Goal: Find specific page/section: Find specific page/section

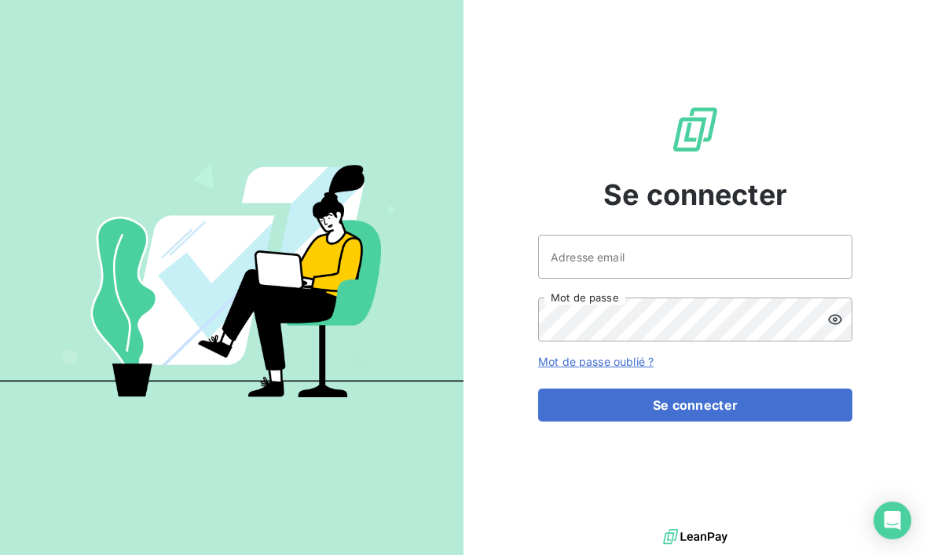
scroll to position [152, 0]
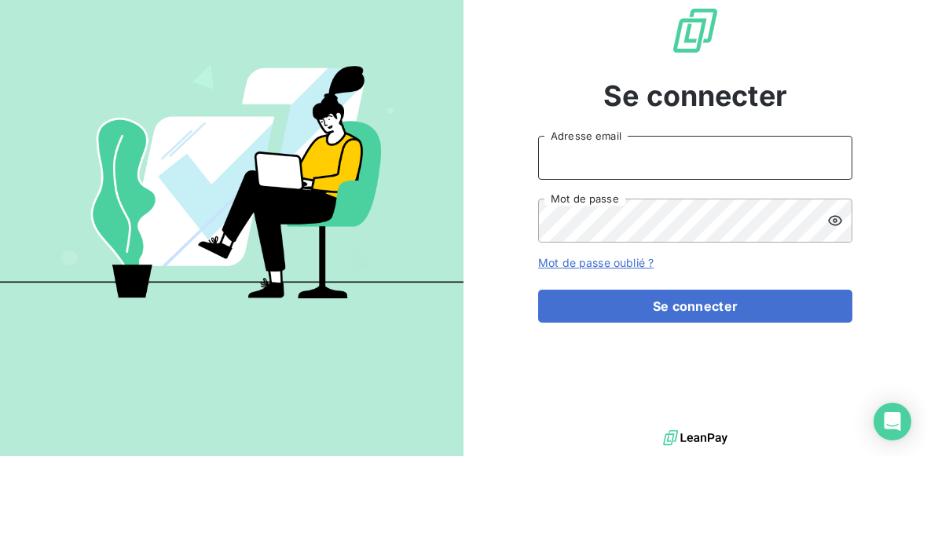
type input "[EMAIL_ADDRESS][DOMAIN_NAME]"
click at [695, 389] on button "Se connecter" at bounding box center [695, 405] width 314 height 33
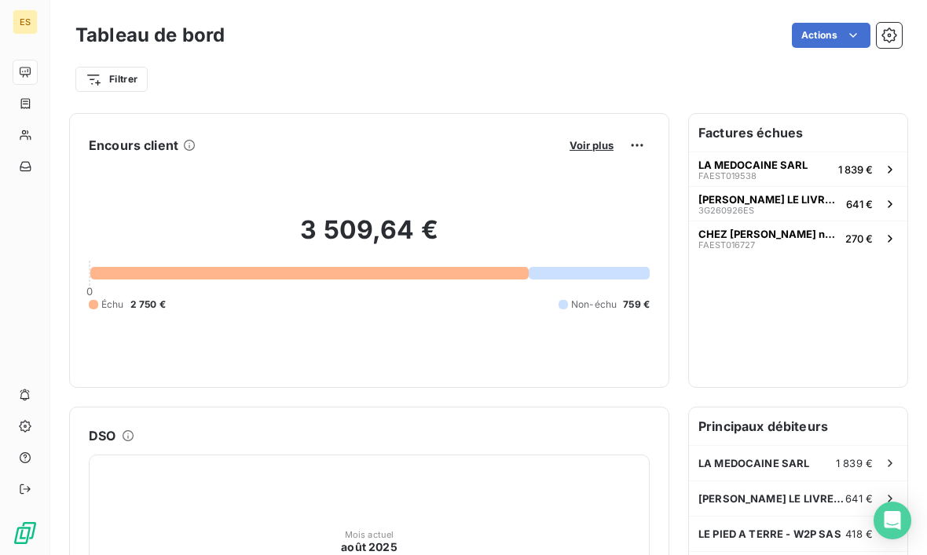
click at [588, 140] on span "Voir plus" at bounding box center [591, 145] width 44 height 13
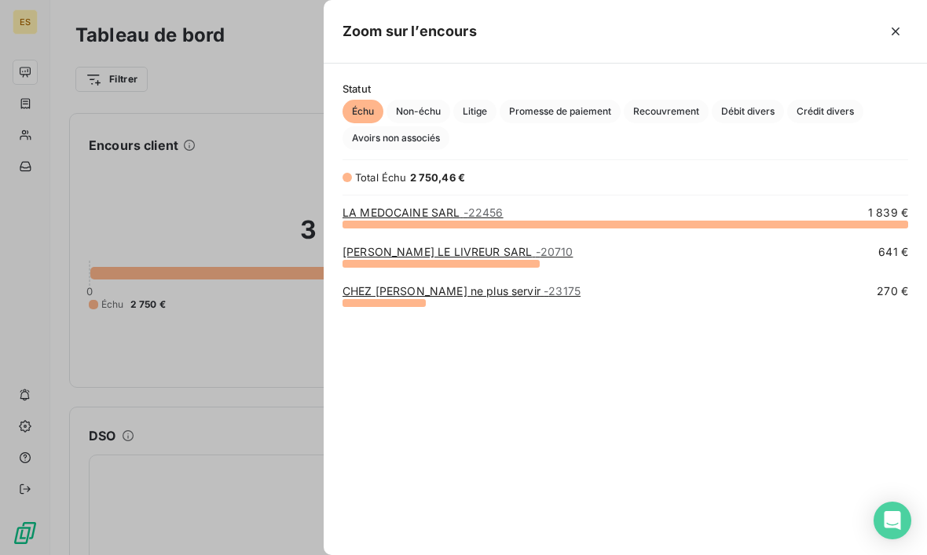
scroll to position [383, 603]
click at [817, 426] on div "LA MEDOCAINE SARL - 22456 1 839 € EDGAR LE LIVREUR SARL - 20710 641 € CHEZ FRED…" at bounding box center [625, 397] width 603 height 384
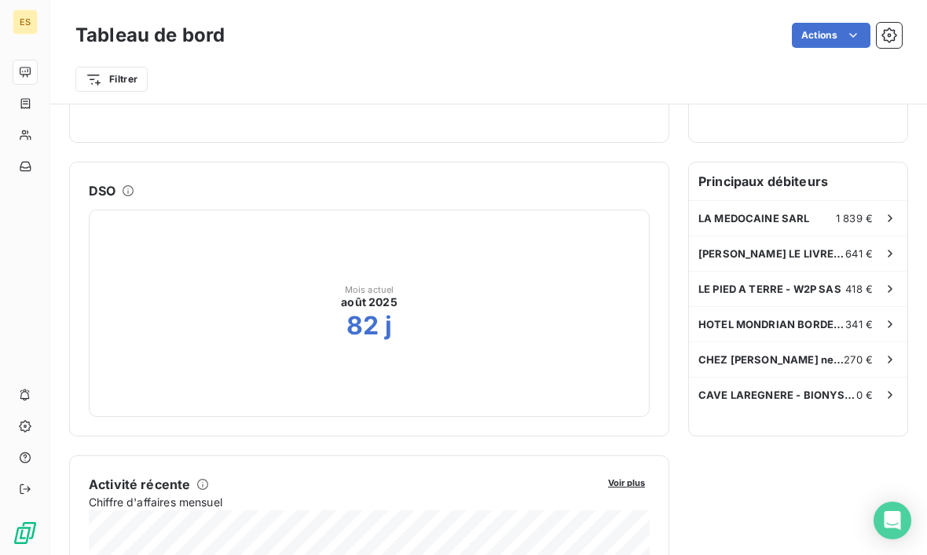
scroll to position [249, 0]
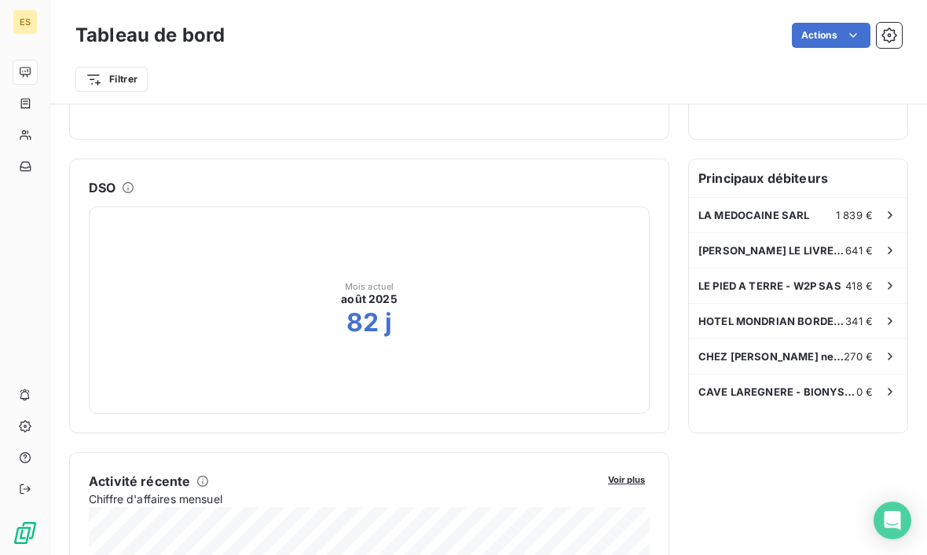
click at [790, 177] on h6 "Principaux débiteurs" at bounding box center [798, 178] width 218 height 38
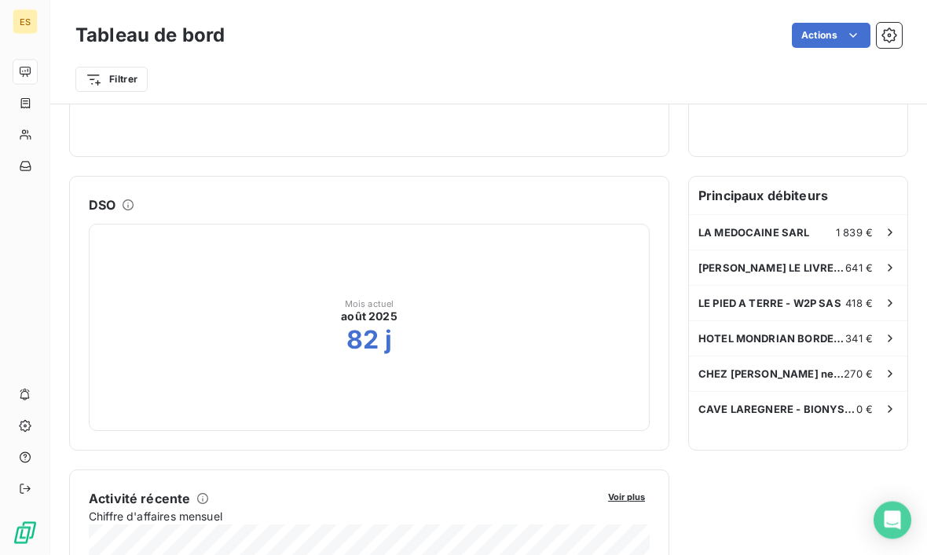
scroll to position [234, 0]
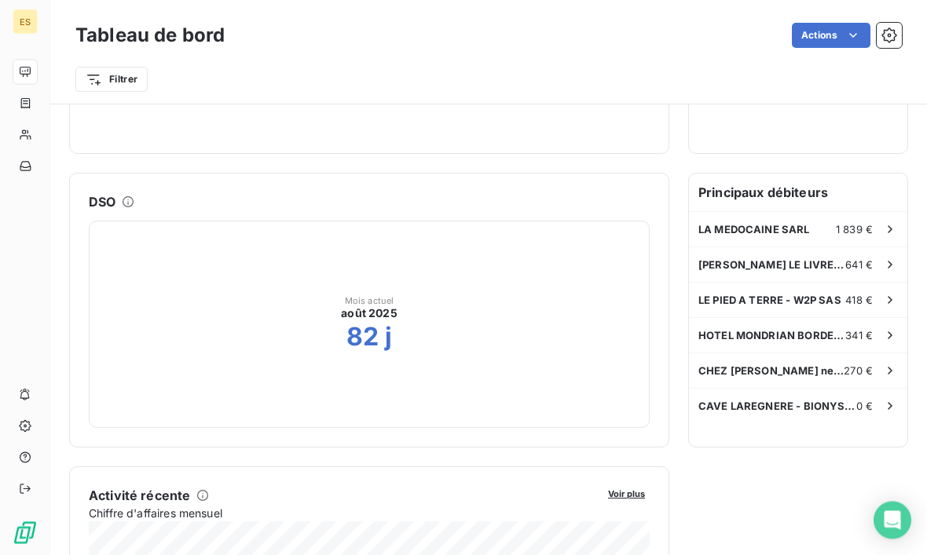
click at [422, 334] on div "Mois actuel août 2025 82 j" at bounding box center [369, 324] width 561 height 207
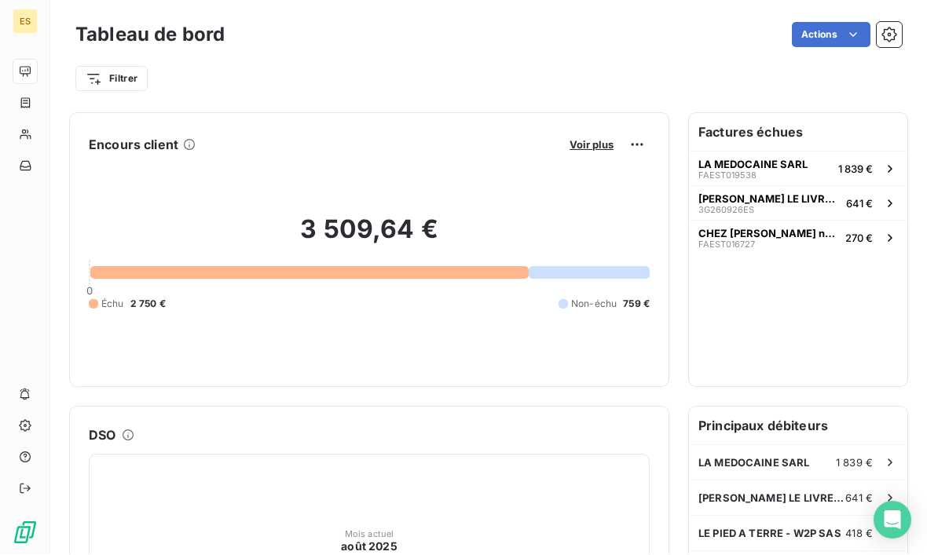
scroll to position [0, 0]
click at [585, 145] on span "Voir plus" at bounding box center [591, 145] width 44 height 13
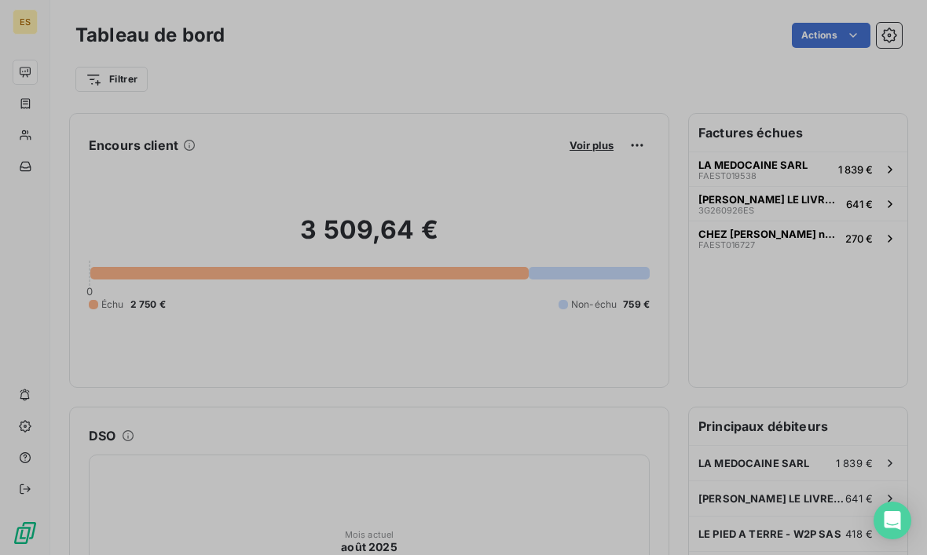
scroll to position [607, 603]
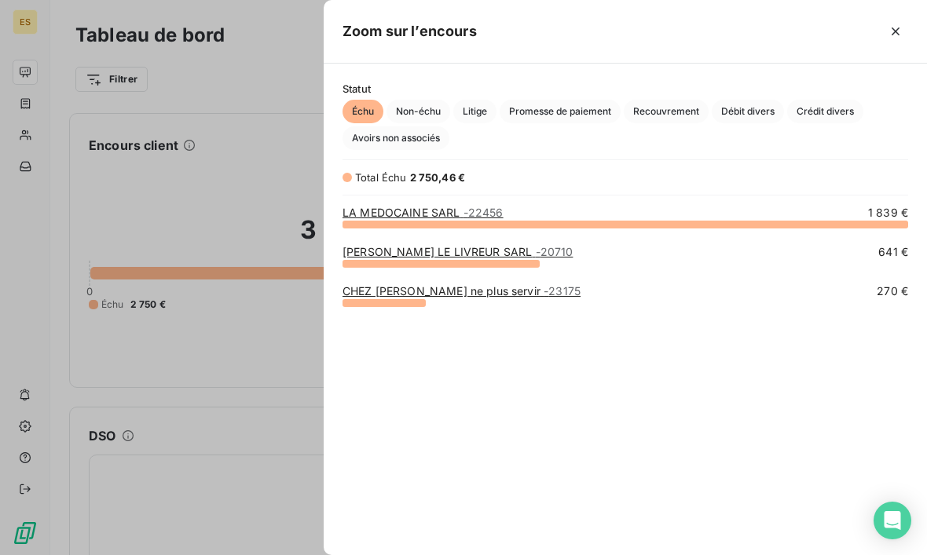
click at [635, 492] on div "LA MEDOCAINE SARL - 22456 1 839 € EDGAR LE LIVREUR SARL - 20710 641 € CHEZ FRED…" at bounding box center [625, 397] width 603 height 384
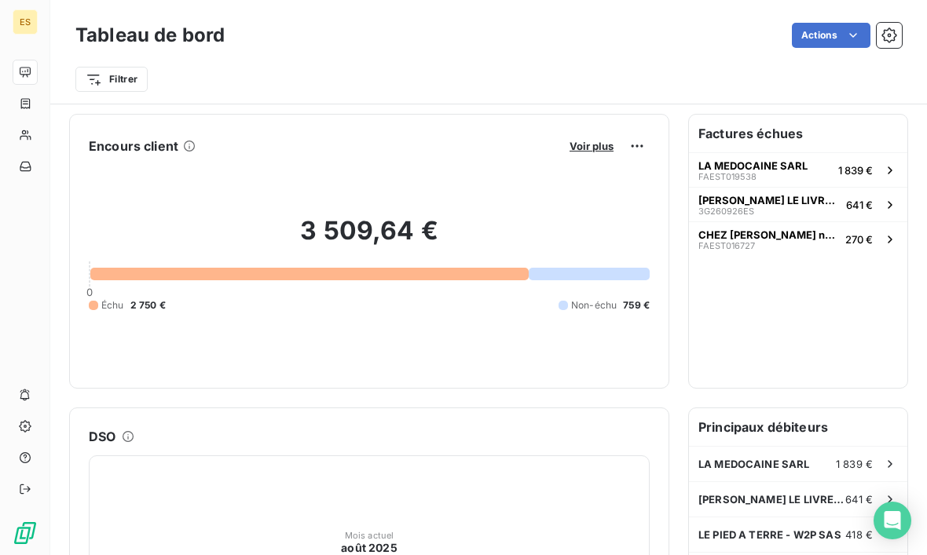
scroll to position [0, 0]
click at [785, 134] on h6 "Factures échues" at bounding box center [798, 133] width 218 height 38
click at [763, 130] on h6 "Factures échues" at bounding box center [798, 133] width 218 height 38
click at [297, 180] on html "ES Tableau de bord Actions Exporter le tableau de bord Filtrer Encours client V…" at bounding box center [463, 277] width 927 height 555
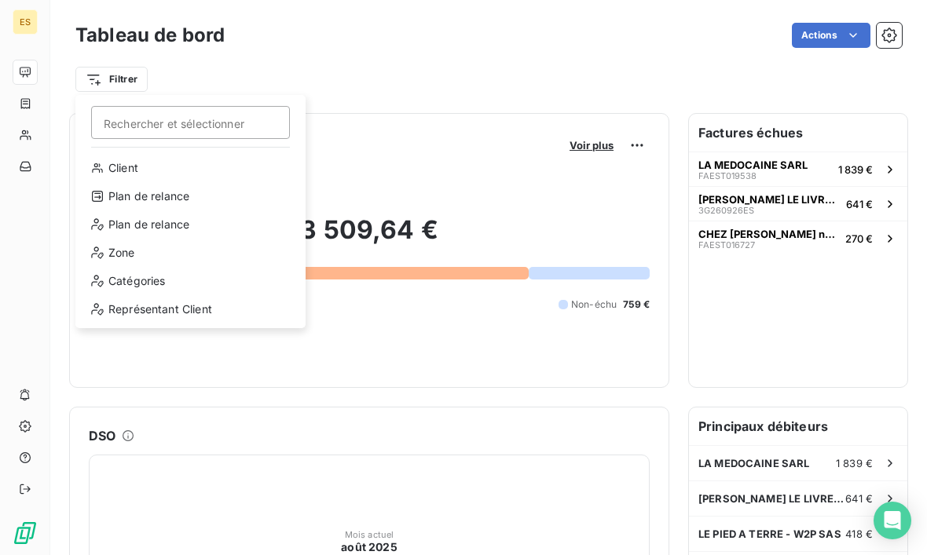
click at [368, 64] on html "ES Tableau de bord Actions Filtrer Rechercher et sélectionner Client Plan de re…" at bounding box center [463, 277] width 927 height 555
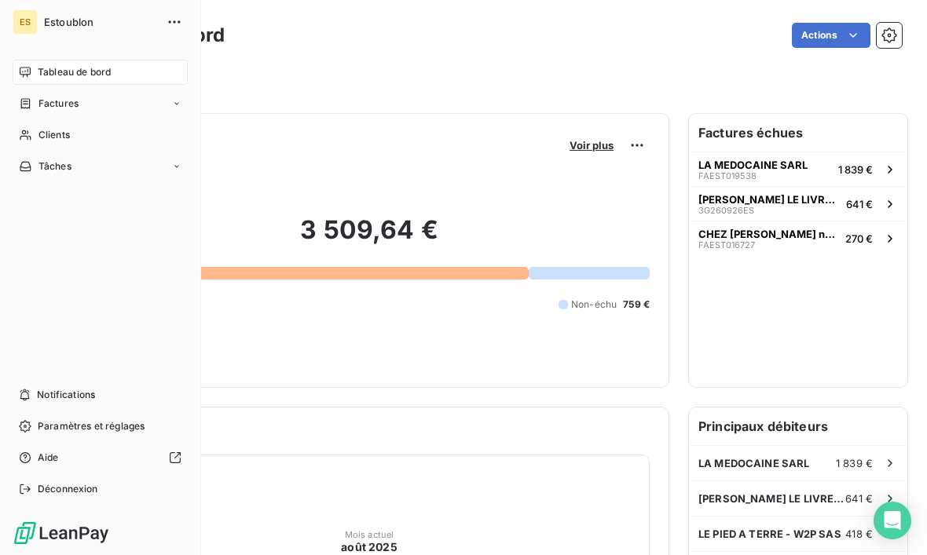
click at [106, 137] on div "Clients" at bounding box center [100, 135] width 175 height 25
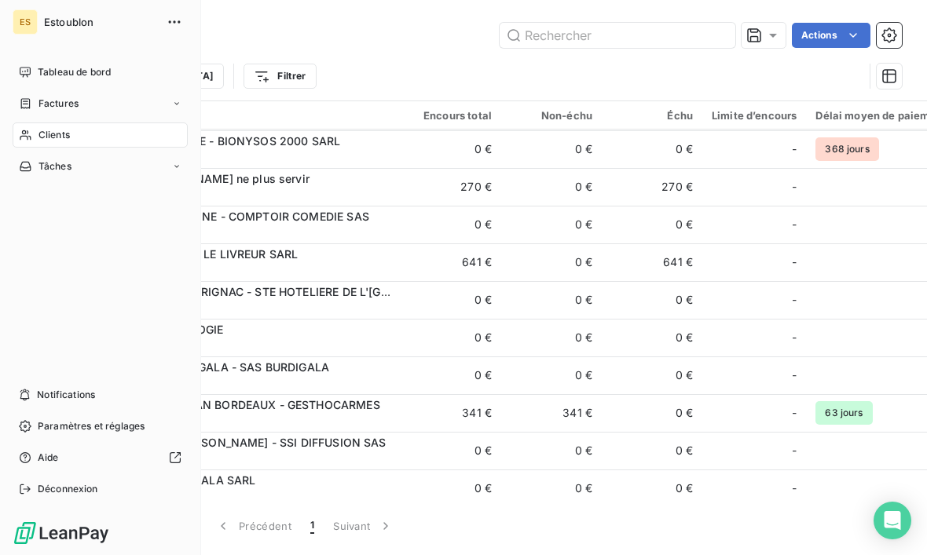
scroll to position [148, 0]
click at [177, 109] on div "Factures" at bounding box center [100, 103] width 175 height 25
